Goal: Task Accomplishment & Management: Use online tool/utility

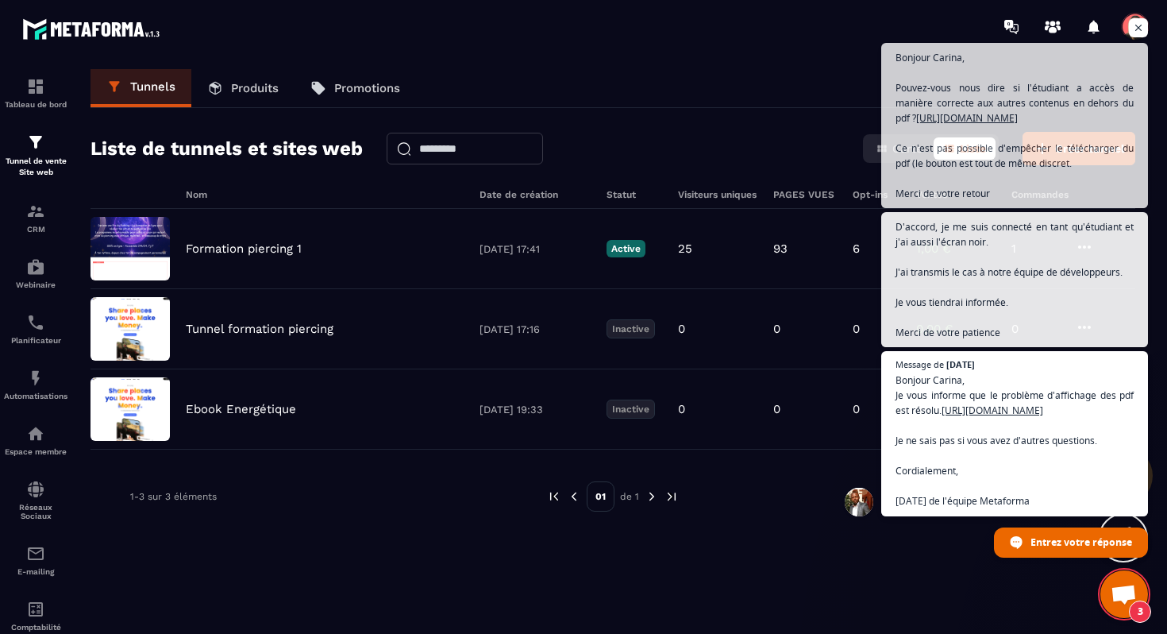
scroll to position [8504, 0]
click at [948, 584] on div "Nom Date de création Statut Visiteurs uniques PAGES VUES Opt-ins Ventes Command…" at bounding box center [613, 426] width 1045 height 475
click at [1125, 591] on span "Ouvrir le chat" at bounding box center [1124, 595] width 26 height 22
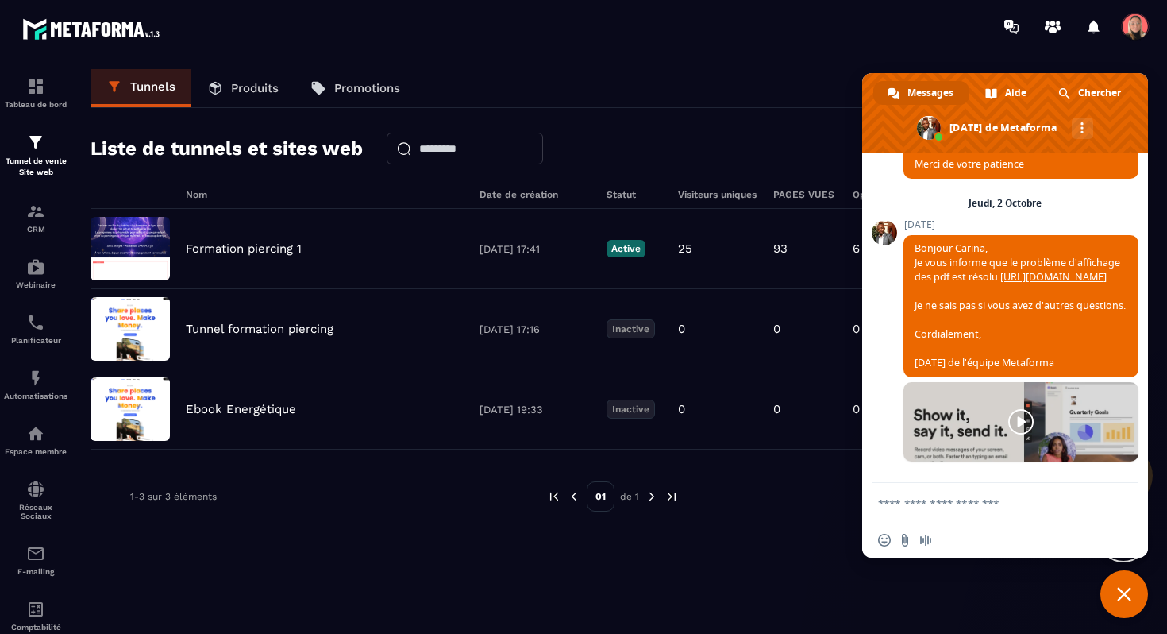
click at [1129, 599] on span "Fermer le chat" at bounding box center [1124, 594] width 14 height 14
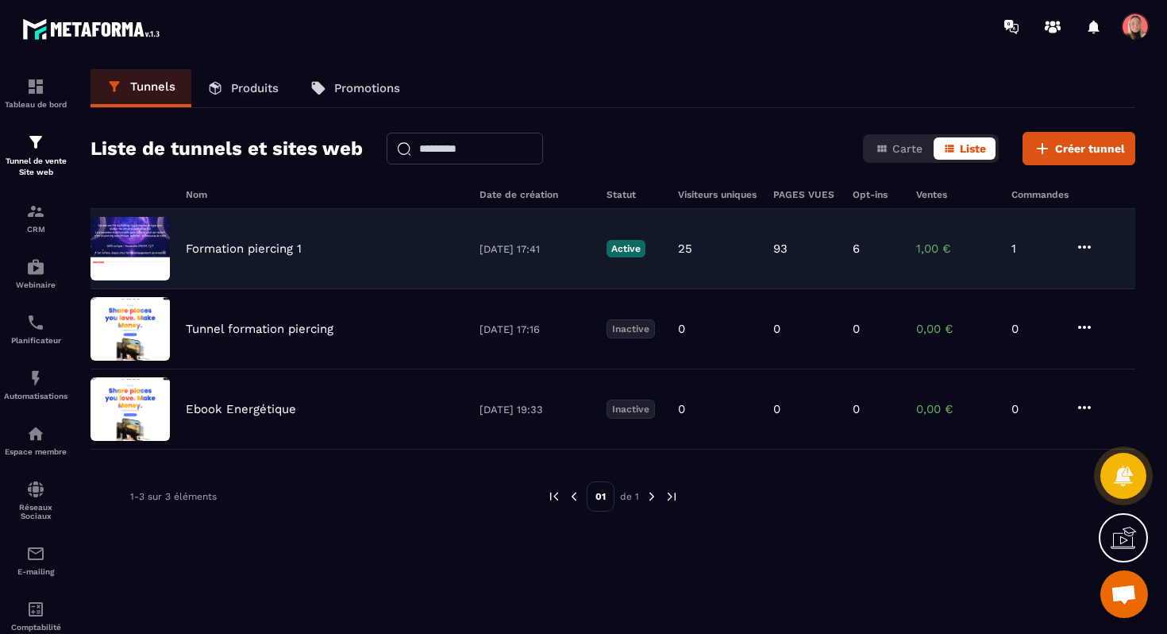
click at [238, 250] on p "Formation piercing 1" at bounding box center [244, 248] width 116 height 14
click at [285, 254] on p "Formation piercing 1" at bounding box center [244, 248] width 116 height 14
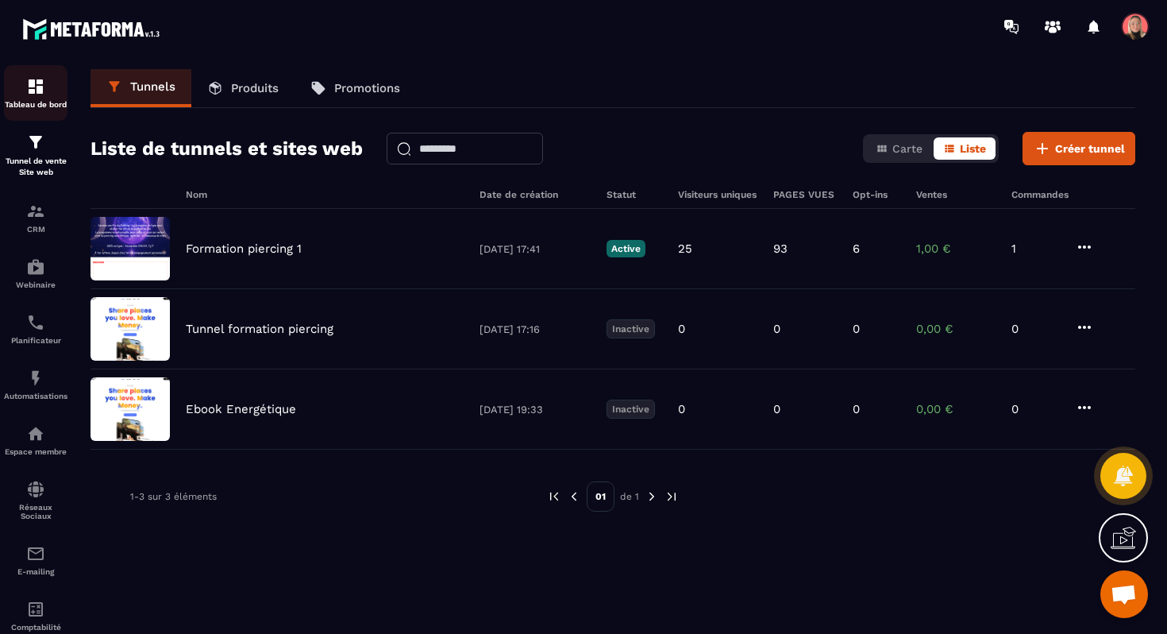
drag, startPoint x: 45, startPoint y: 141, endPoint x: 41, endPoint y: 110, distance: 31.2
click at [45, 141] on div "Tunnel de vente Site web" at bounding box center [36, 155] width 64 height 45
click at [40, 98] on div "Tableau de bord" at bounding box center [36, 93] width 64 height 32
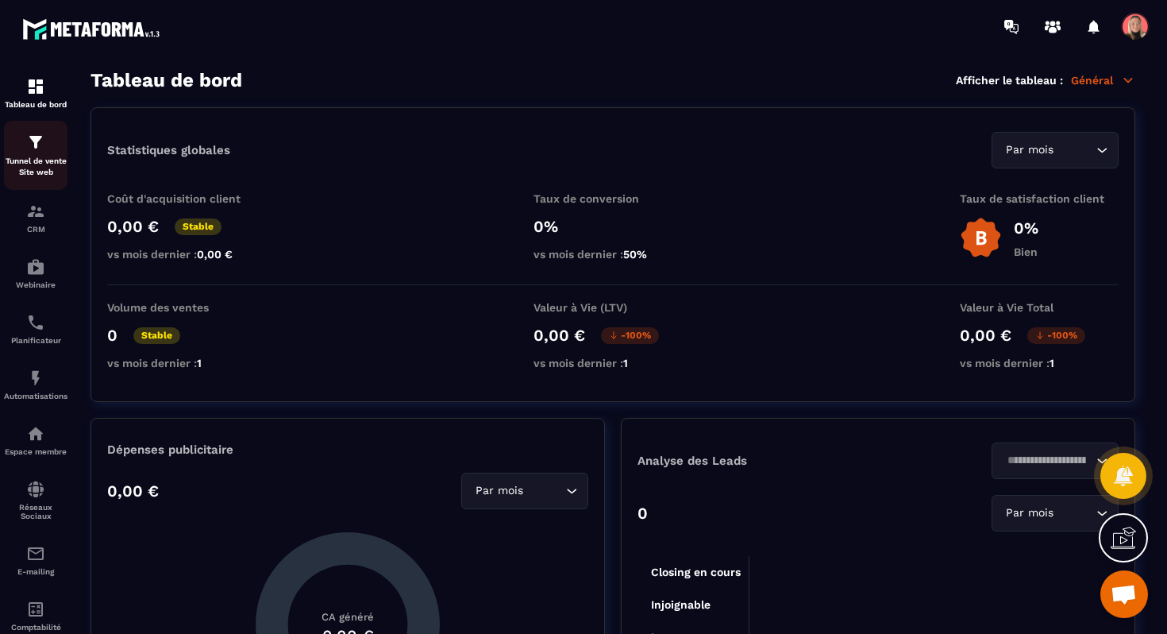
click at [33, 159] on p "Tunnel de vente Site web" at bounding box center [36, 167] width 64 height 22
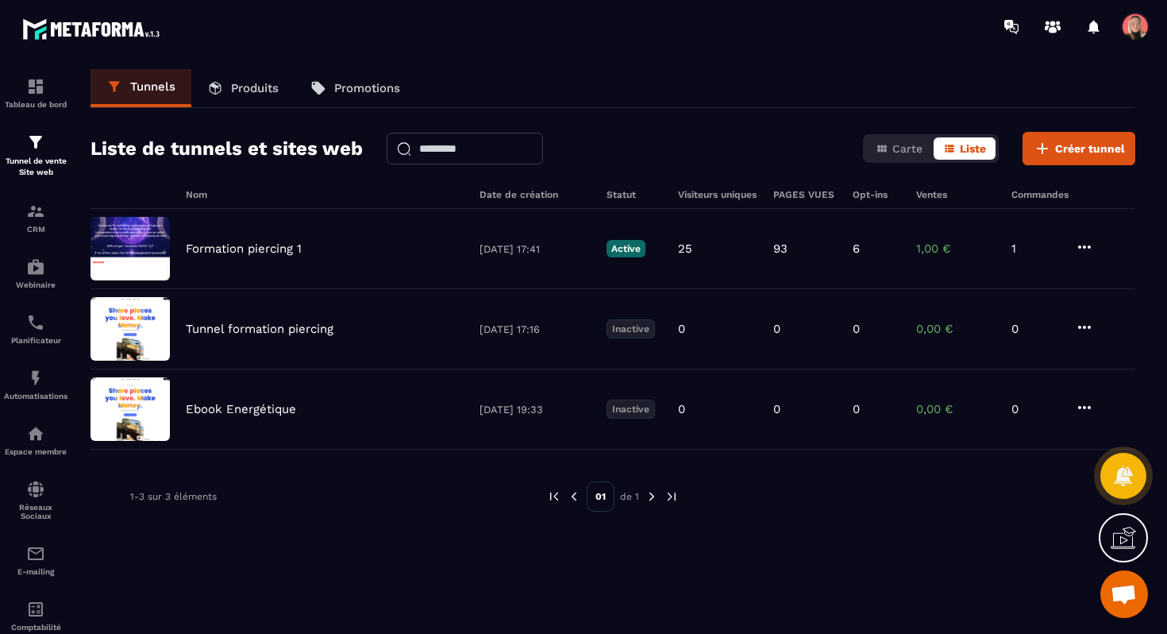
click at [249, 87] on p "Produits" at bounding box center [255, 88] width 48 height 14
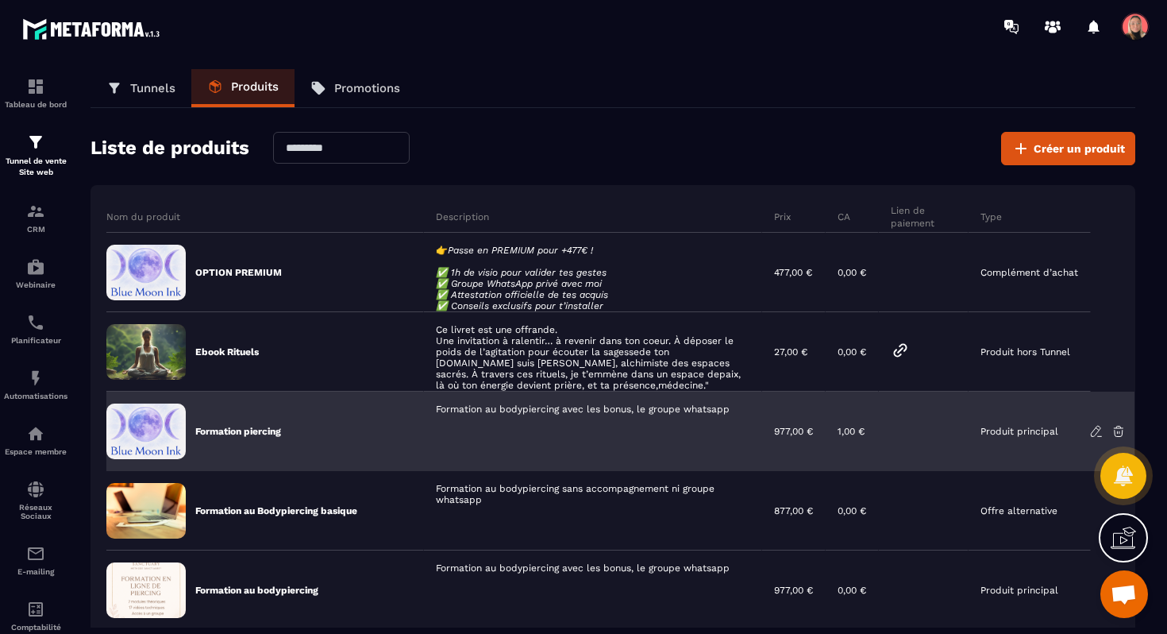
click at [546, 426] on div "Formation au bodypiercing avec les bonus, le groupe whatsapp" at bounding box center [593, 430] width 338 height 79
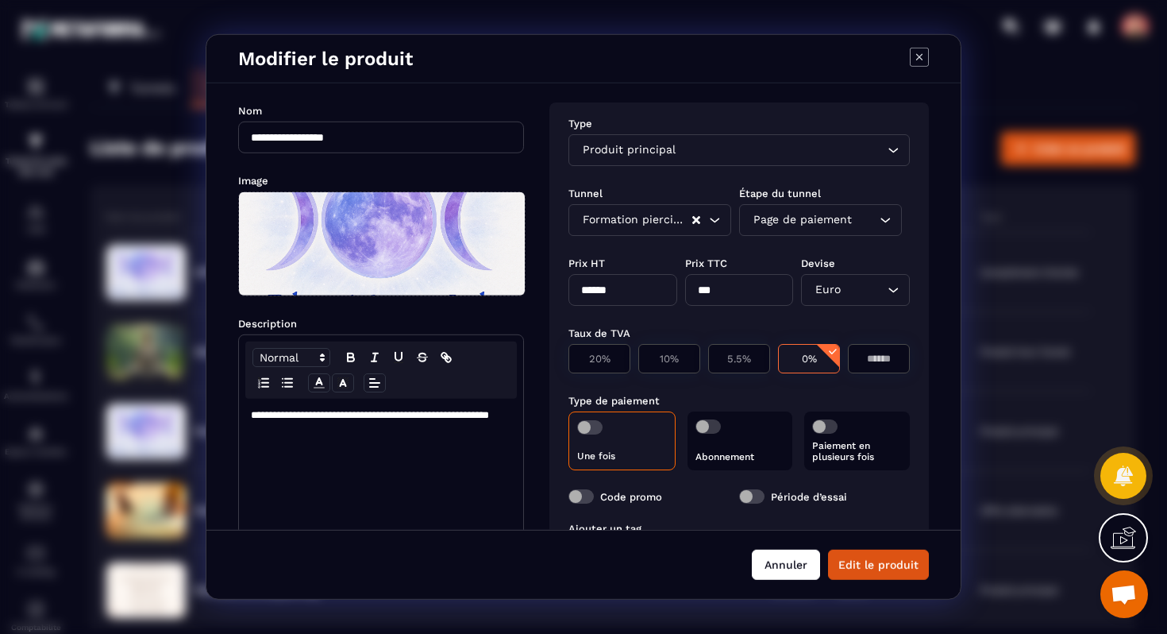
click at [779, 569] on button "Annuler" at bounding box center [786, 565] width 68 height 30
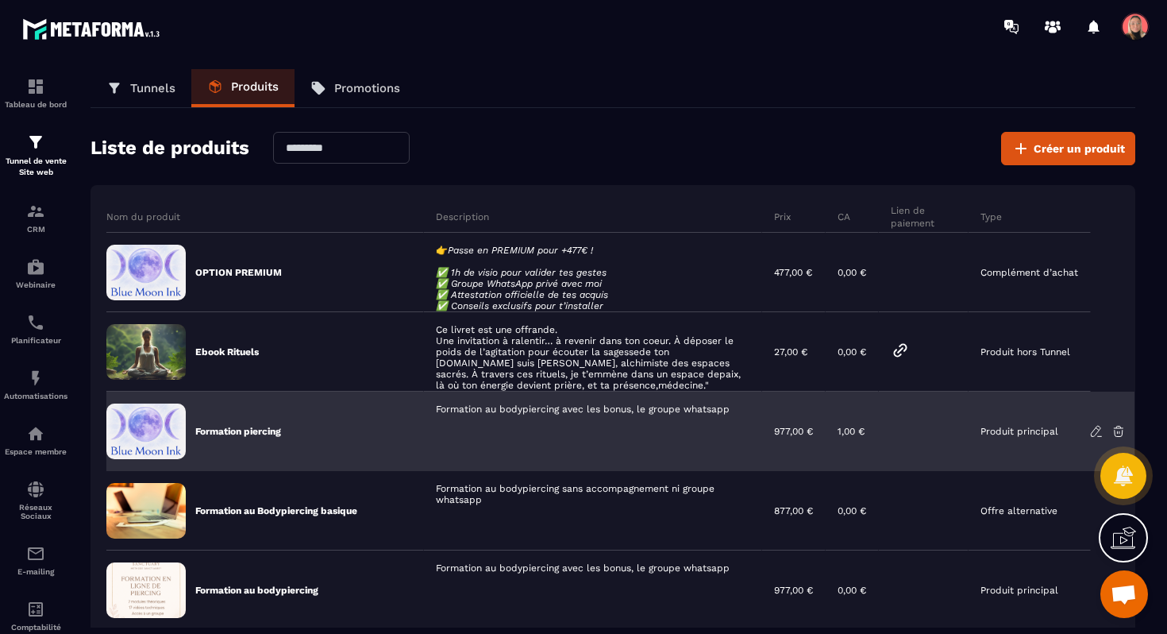
click at [307, 436] on div "Formation piercing" at bounding box center [265, 430] width 318 height 79
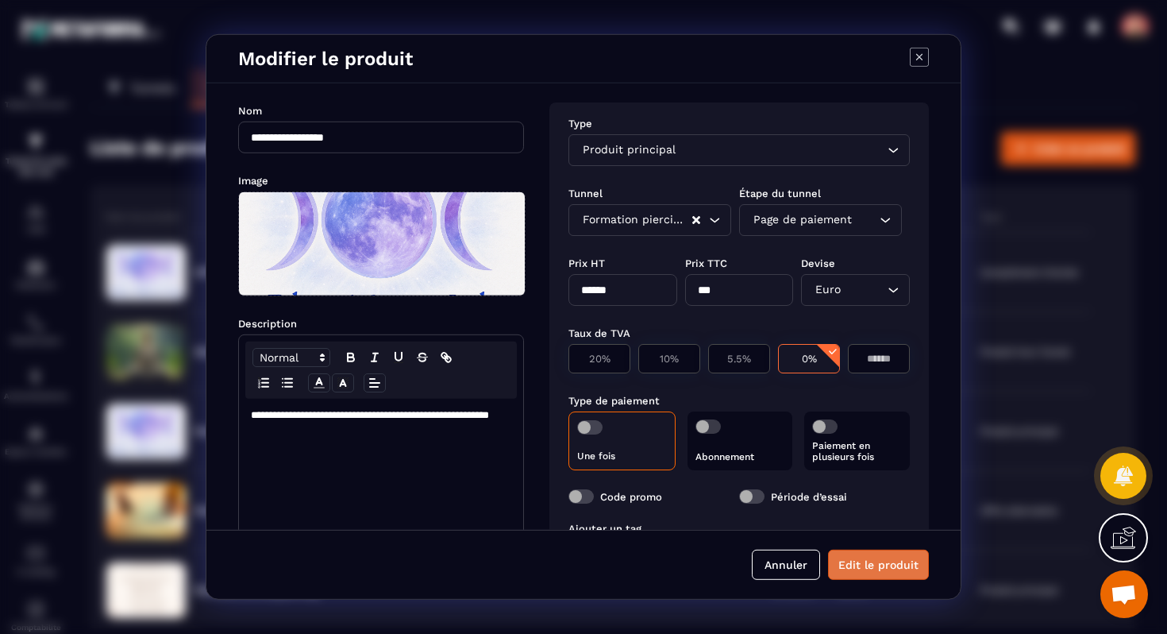
click at [870, 573] on button "Edit le produit" at bounding box center [878, 565] width 101 height 30
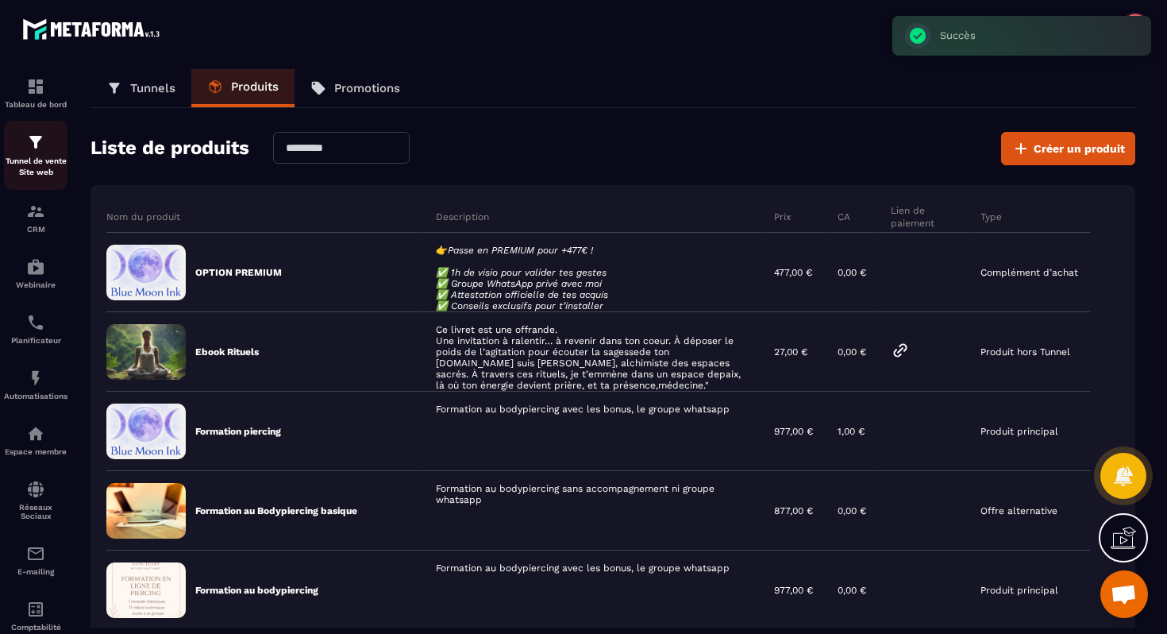
click at [31, 160] on p "Tunnel de vente Site web" at bounding box center [36, 167] width 64 height 22
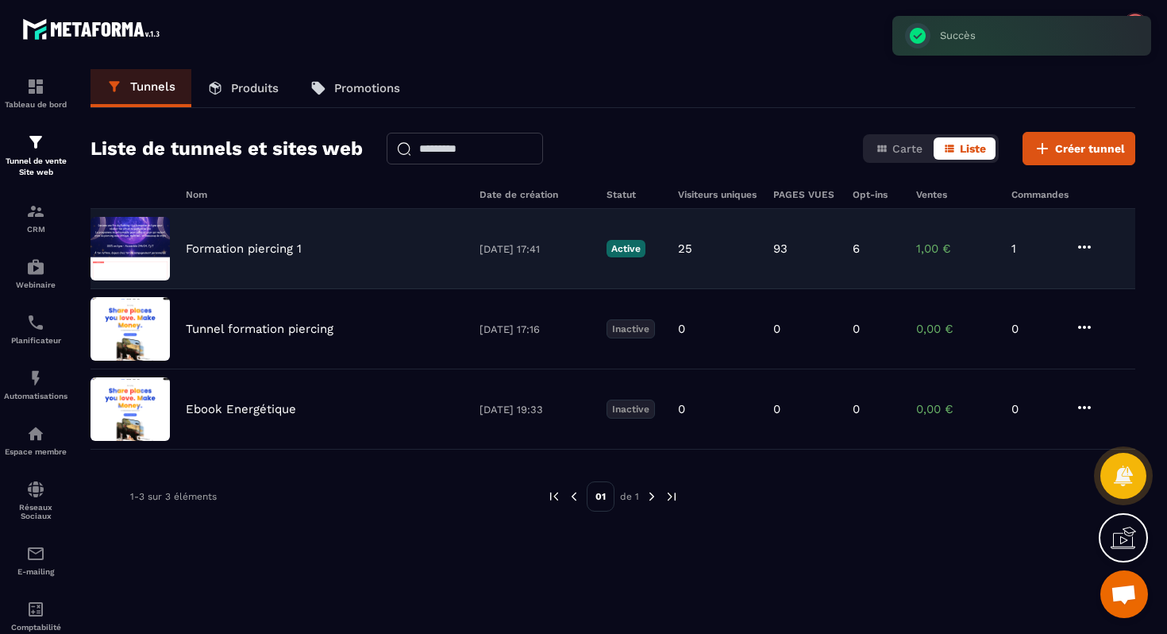
click at [272, 252] on p "Formation piercing 1" at bounding box center [244, 248] width 116 height 14
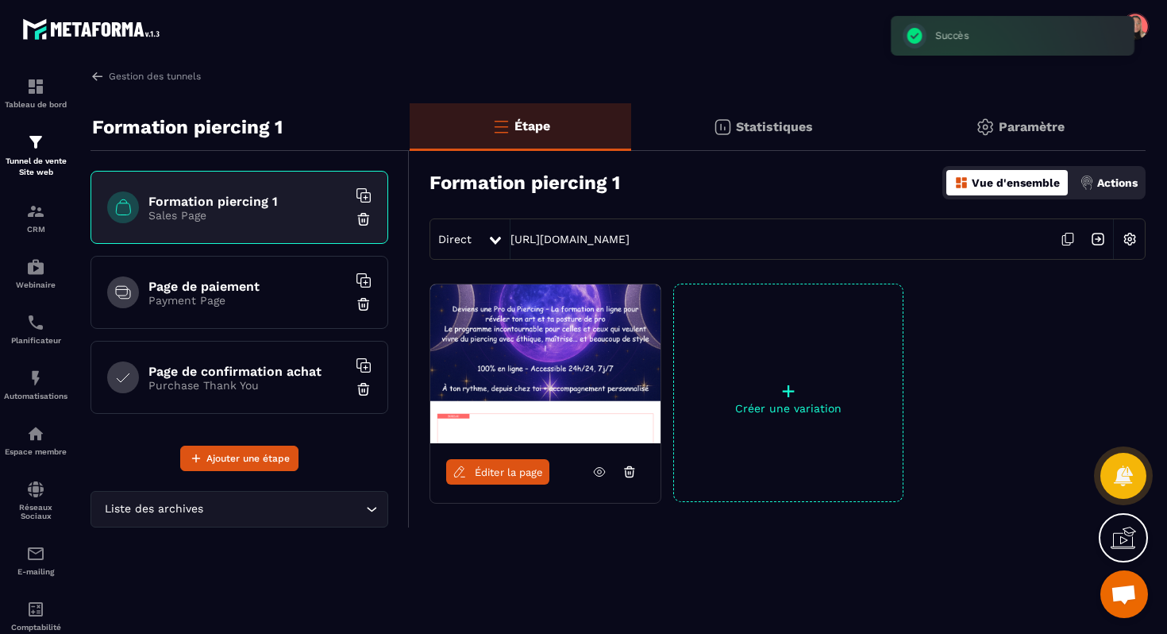
click at [469, 476] on link "Éditer la page" at bounding box center [497, 471] width 103 height 25
